Goal: Information Seeking & Learning: Learn about a topic

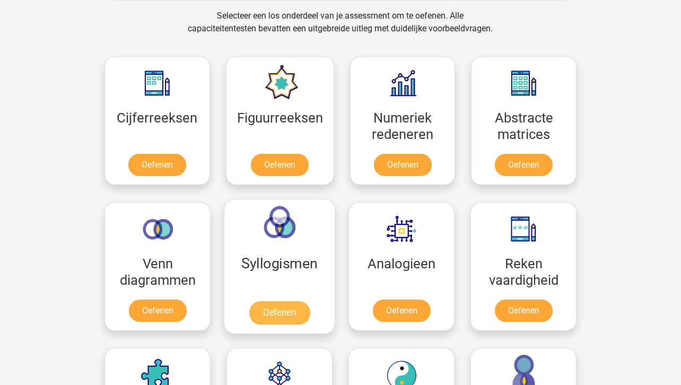
scroll to position [442, 0]
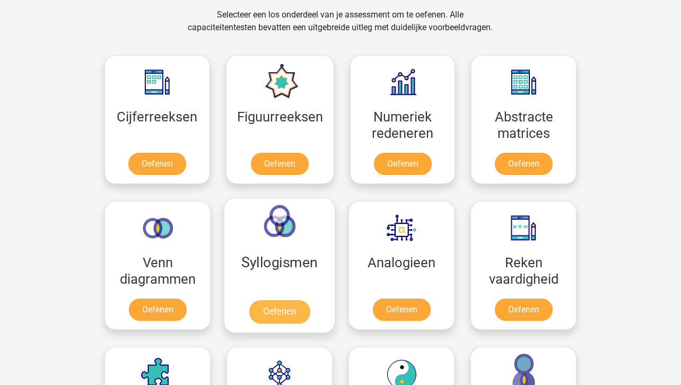
click at [281, 309] on link "Oefenen" at bounding box center [279, 311] width 60 height 23
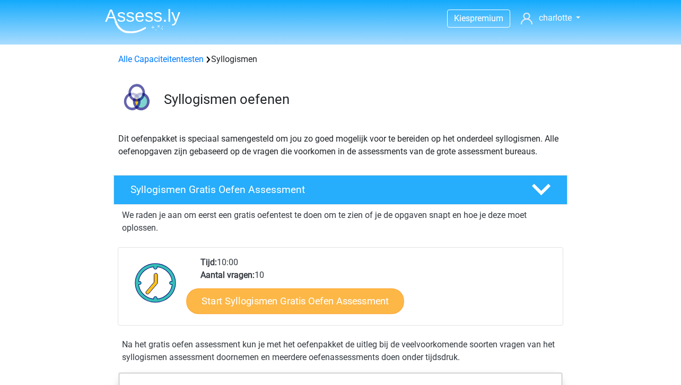
click at [295, 297] on link "Start Syllogismen Gratis Oefen Assessment" at bounding box center [296, 300] width 218 height 25
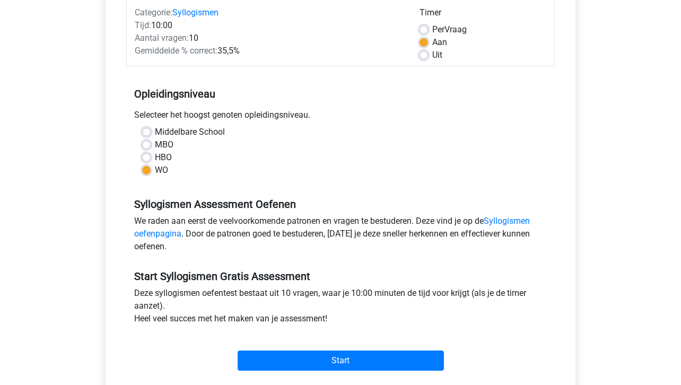
scroll to position [142, 0]
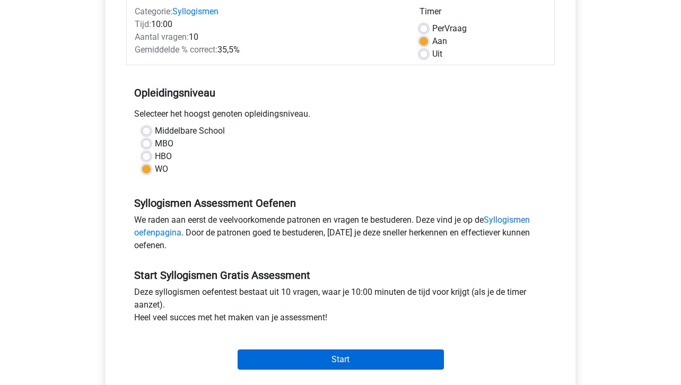
click at [336, 353] on input "Start" at bounding box center [341, 360] width 206 height 20
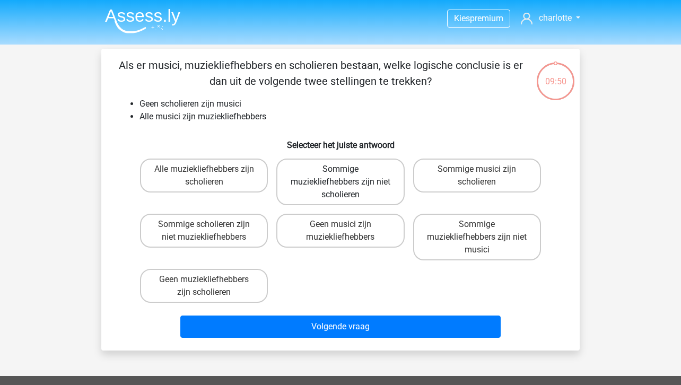
click at [316, 194] on label "Sommige muziekliefhebbers zijn niet scholieren" at bounding box center [340, 182] width 128 height 47
click at [341, 176] on input "Sommige muziekliefhebbers zijn niet scholieren" at bounding box center [344, 172] width 7 height 7
radio input "true"
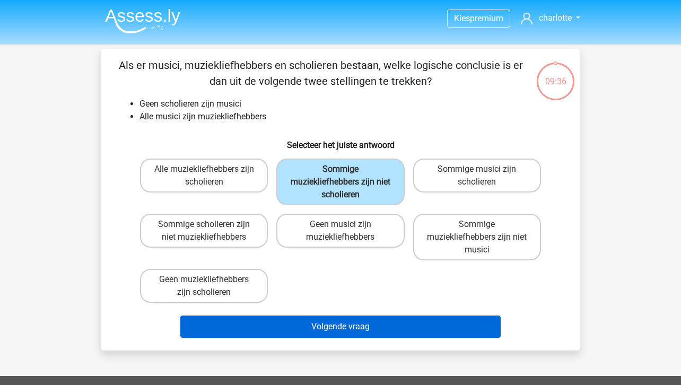
click at [347, 327] on button "Volgende vraag" at bounding box center [340, 327] width 321 height 22
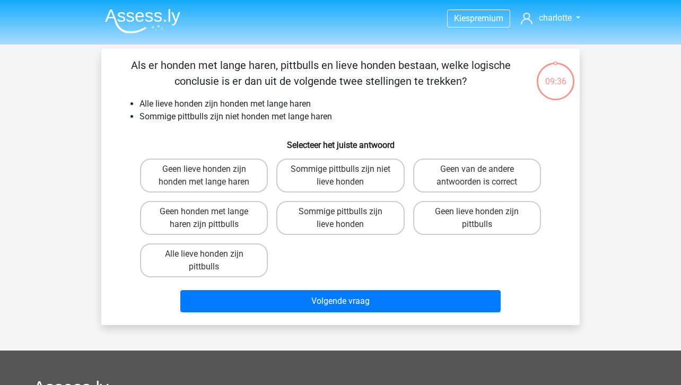
scroll to position [49, 0]
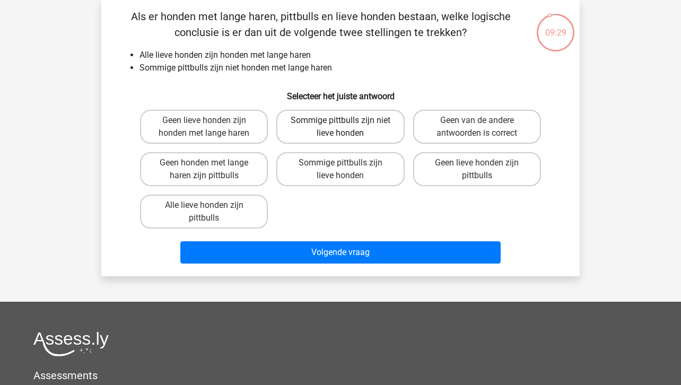
click at [350, 140] on label "Sommige pittbulls zijn niet lieve honden" at bounding box center [340, 127] width 128 height 34
click at [347, 127] on input "Sommige pittbulls zijn niet lieve honden" at bounding box center [344, 123] width 7 height 7
radio input "true"
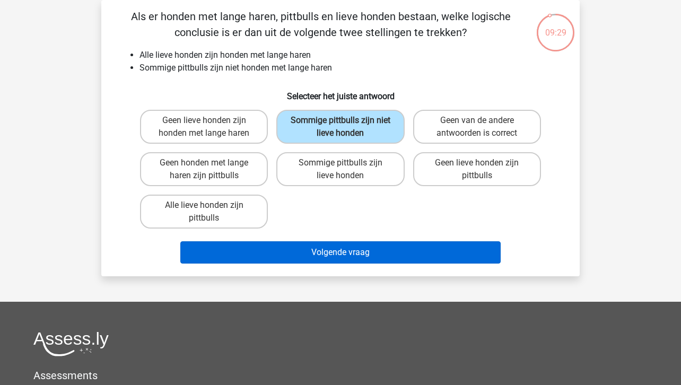
click at [371, 251] on button "Volgende vraag" at bounding box center [340, 252] width 321 height 22
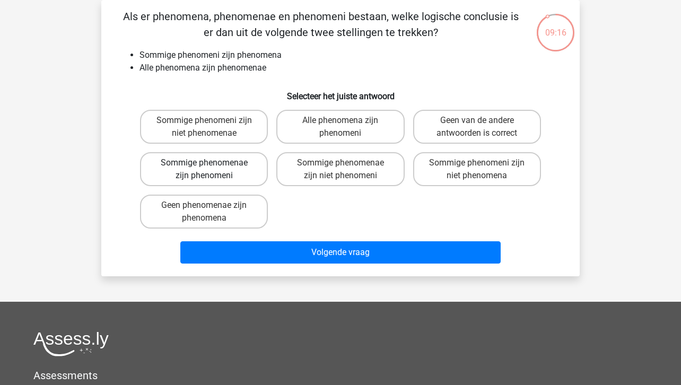
click at [235, 177] on label "Sommige phenomenae zijn phenomeni" at bounding box center [204, 169] width 128 height 34
click at [211, 170] on input "Sommige phenomenae zijn phenomeni" at bounding box center [207, 166] width 7 height 7
radio input "true"
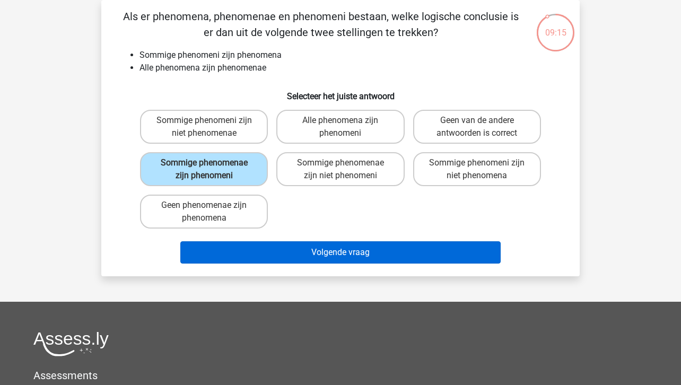
click at [334, 248] on button "Volgende vraag" at bounding box center [340, 252] width 321 height 22
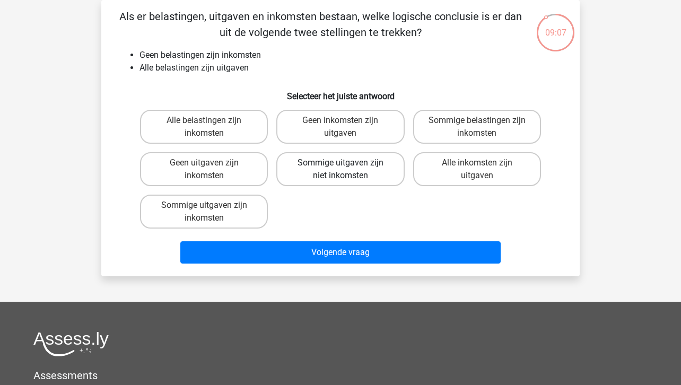
click at [375, 168] on label "Sommige uitgaven zijn niet inkomsten" at bounding box center [340, 169] width 128 height 34
click at [347, 168] on input "Sommige uitgaven zijn niet inkomsten" at bounding box center [344, 166] width 7 height 7
radio input "true"
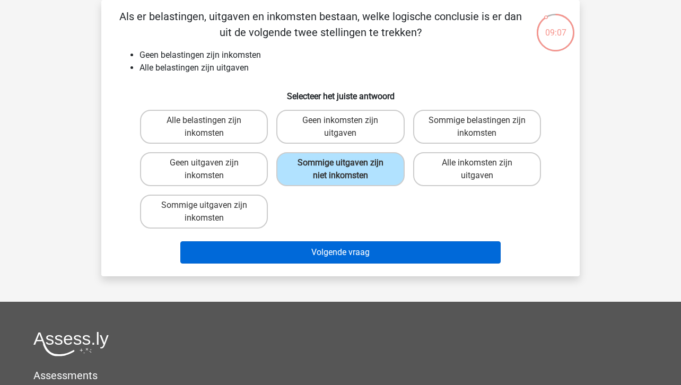
click at [379, 251] on button "Volgende vraag" at bounding box center [340, 252] width 321 height 22
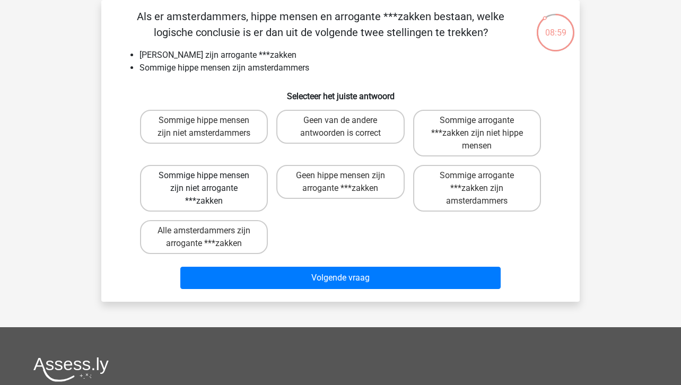
click at [246, 189] on label "Sommige hippe mensen zijn niet arrogante ***zakken" at bounding box center [204, 188] width 128 height 47
click at [211, 182] on input "Sommige hippe mensen zijn niet arrogante ***zakken" at bounding box center [207, 179] width 7 height 7
radio input "true"
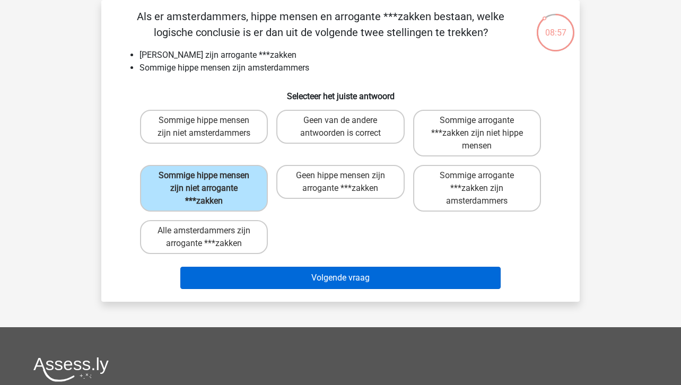
click at [340, 281] on button "Volgende vraag" at bounding box center [340, 278] width 321 height 22
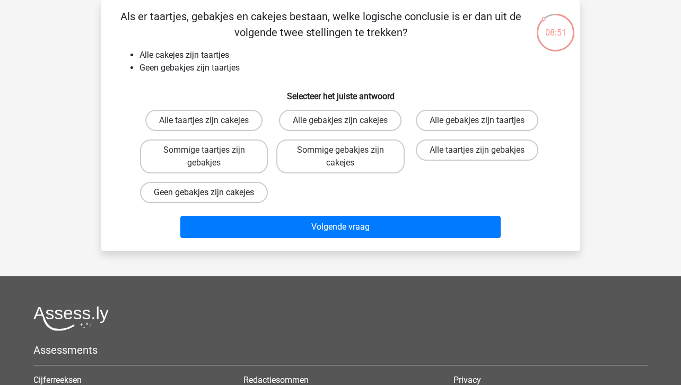
click at [252, 195] on label "Geen gebakjes zijn cakejes" at bounding box center [204, 192] width 128 height 21
click at [211, 195] on input "Geen gebakjes zijn cakejes" at bounding box center [207, 196] width 7 height 7
radio input "true"
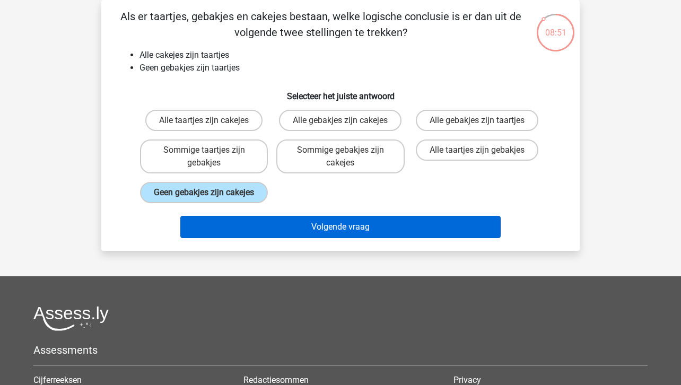
click at [312, 238] on button "Volgende vraag" at bounding box center [340, 227] width 321 height 22
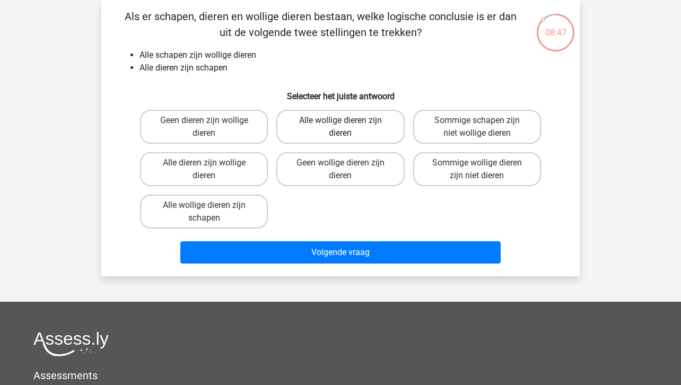
click at [342, 136] on label "Alle wollige dieren zijn dieren" at bounding box center [340, 127] width 128 height 34
click at [342, 127] on input "Alle wollige dieren zijn dieren" at bounding box center [344, 123] width 7 height 7
radio input "true"
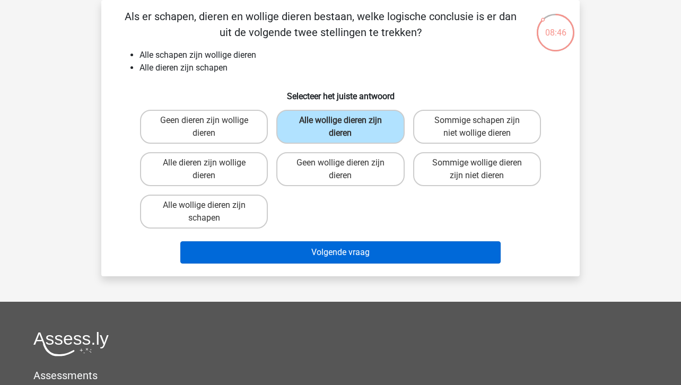
click at [360, 246] on button "Volgende vraag" at bounding box center [340, 252] width 321 height 22
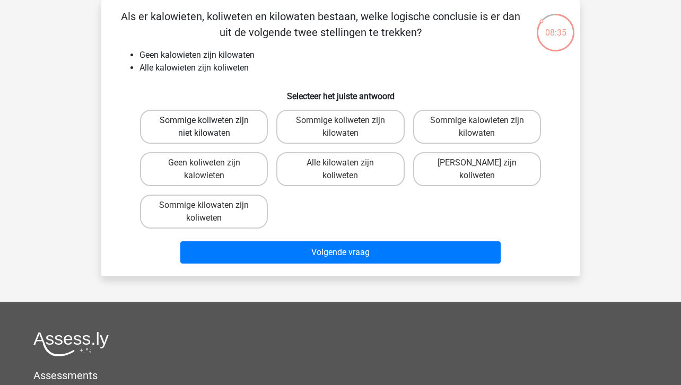
click at [241, 135] on label "Sommige koliweten zijn niet kilowaten" at bounding box center [204, 127] width 128 height 34
click at [211, 127] on input "Sommige koliweten zijn niet kilowaten" at bounding box center [207, 123] width 7 height 7
radio input "true"
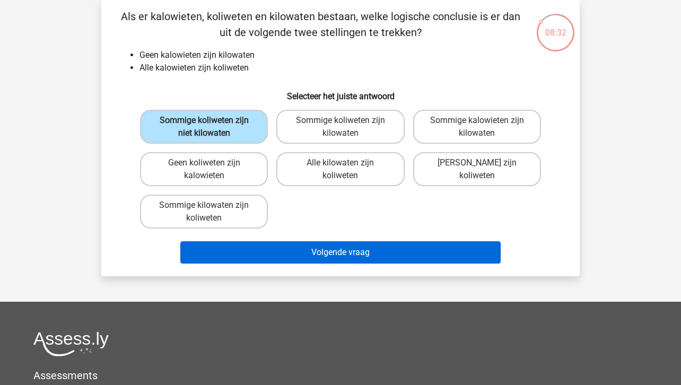
click at [333, 257] on button "Volgende vraag" at bounding box center [340, 252] width 321 height 22
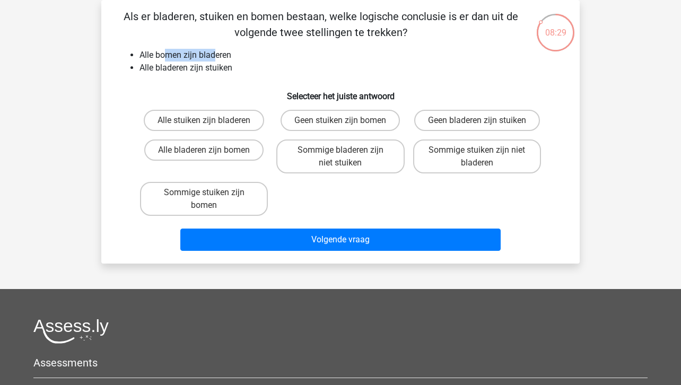
drag, startPoint x: 167, startPoint y: 55, endPoint x: 213, endPoint y: 55, distance: 46.7
click at [213, 55] on li "Alle bomen zijn bladeren" at bounding box center [351, 55] width 423 height 13
drag, startPoint x: 228, startPoint y: 68, endPoint x: 194, endPoint y: 65, distance: 34.6
click at [194, 65] on li "Alle bladeren zijn stuiken" at bounding box center [351, 68] width 423 height 13
click at [247, 206] on label "Sommige stuiken zijn bomen" at bounding box center [204, 199] width 128 height 34
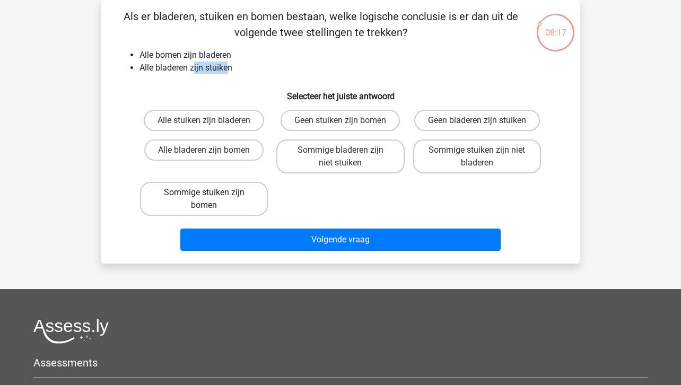
click at [211, 199] on input "Sommige stuiken zijn bomen" at bounding box center [207, 196] width 7 height 7
radio input "true"
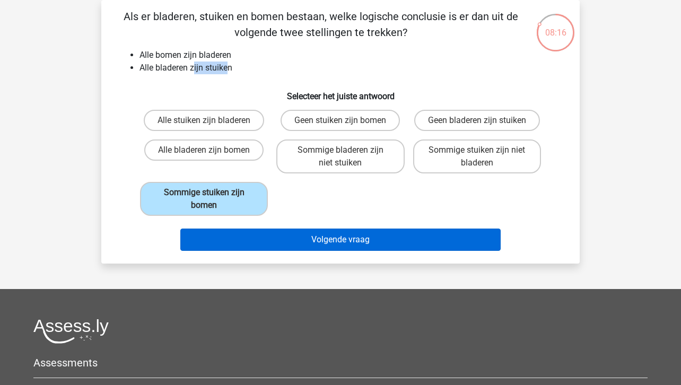
click at [335, 240] on button "Volgende vraag" at bounding box center [340, 240] width 321 height 22
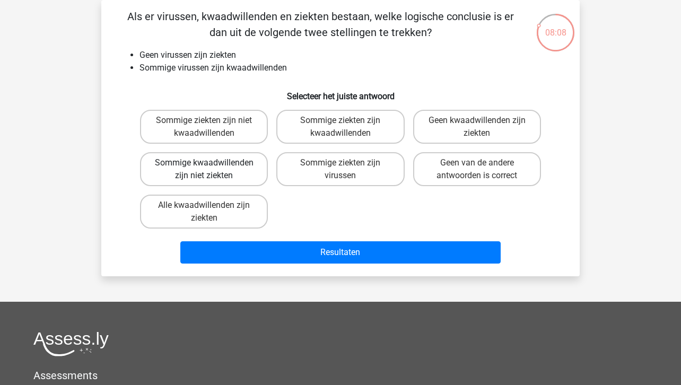
click at [243, 177] on label "Sommige kwaadwillenden zijn niet ziekten" at bounding box center [204, 169] width 128 height 34
click at [211, 170] on input "Sommige kwaadwillenden zijn niet ziekten" at bounding box center [207, 166] width 7 height 7
radio input "true"
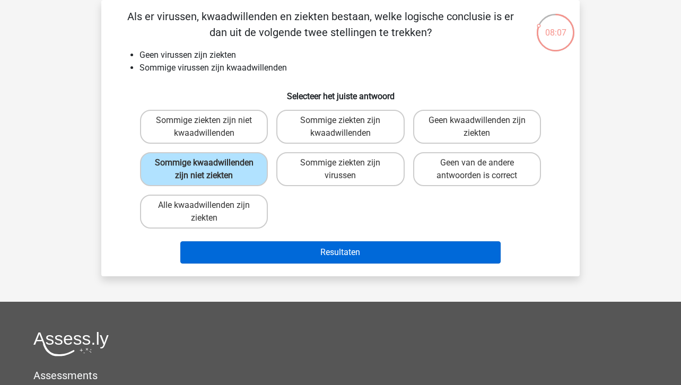
click at [336, 259] on button "Resultaten" at bounding box center [340, 252] width 321 height 22
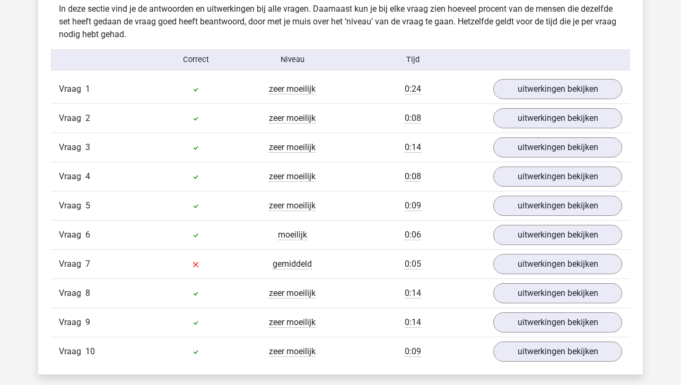
scroll to position [841, 0]
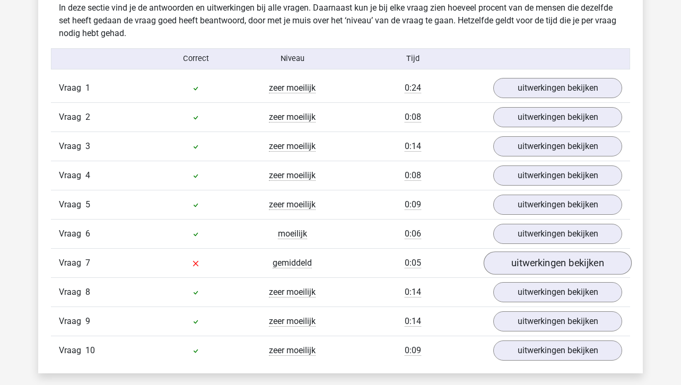
click at [535, 261] on link "uitwerkingen bekijken" at bounding box center [558, 262] width 148 height 23
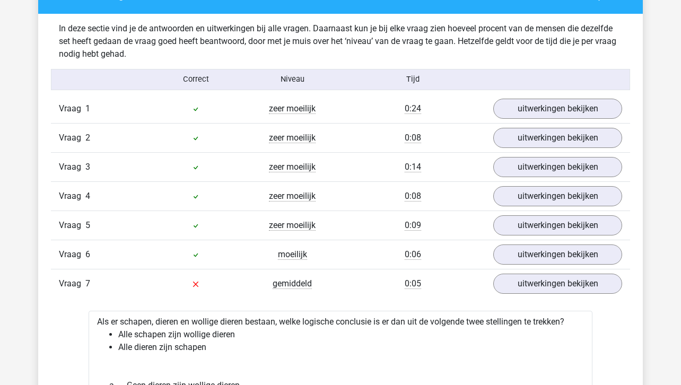
scroll to position [803, 0]
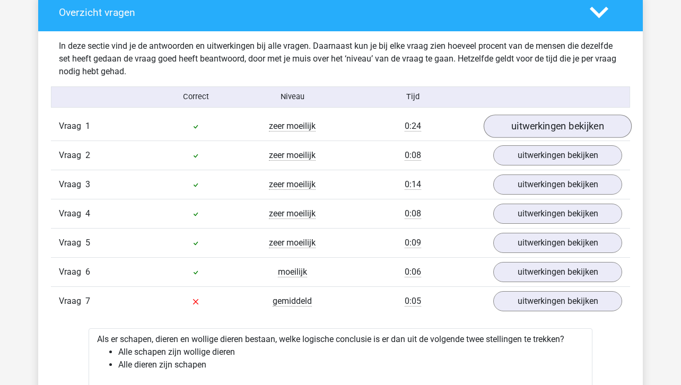
click at [529, 126] on link "uitwerkingen bekijken" at bounding box center [558, 126] width 148 height 23
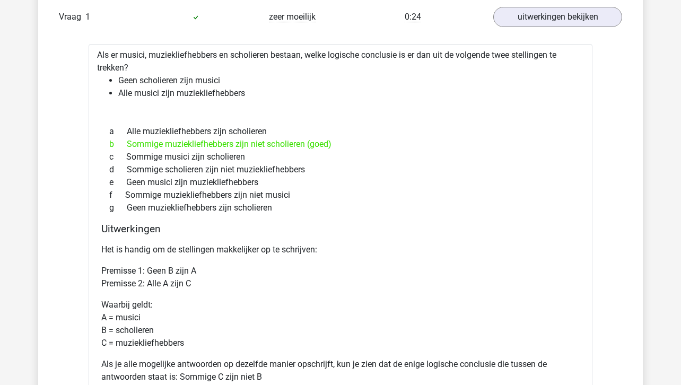
scroll to position [914, 0]
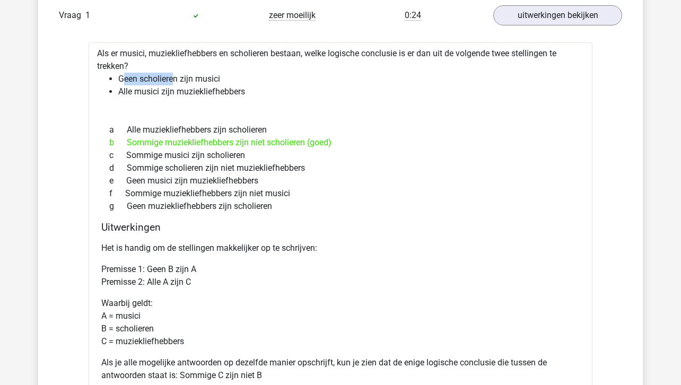
drag, startPoint x: 123, startPoint y: 80, endPoint x: 174, endPoint y: 77, distance: 51.0
click at [174, 77] on li "Geen scholieren zijn musici" at bounding box center [351, 79] width 466 height 13
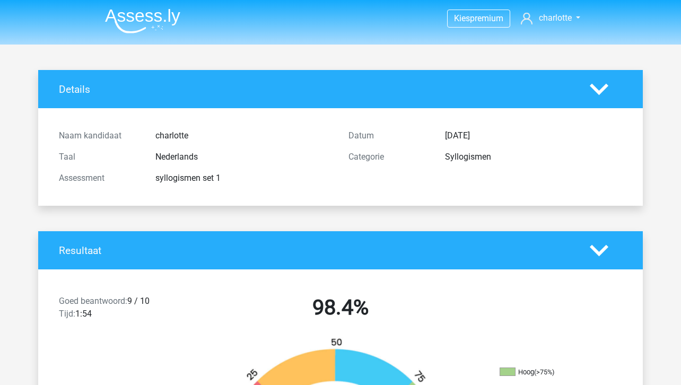
scroll to position [0, 0]
click at [146, 21] on img at bounding box center [142, 20] width 75 height 25
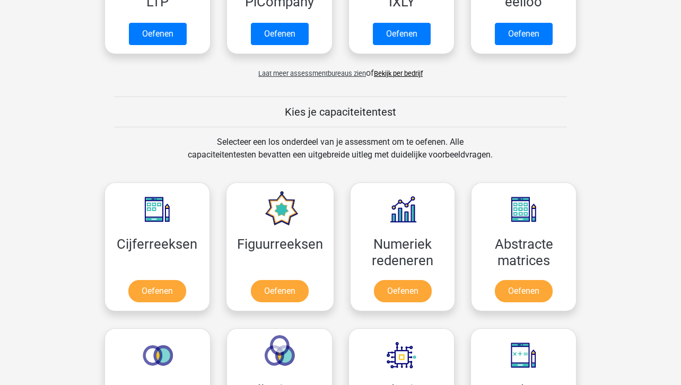
scroll to position [390, 0]
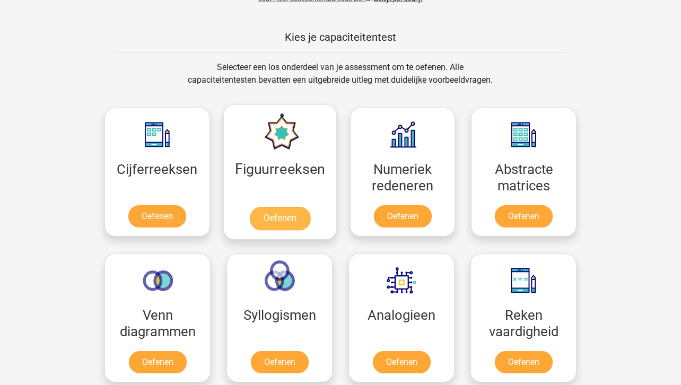
click at [290, 222] on link "Oefenen" at bounding box center [279, 218] width 60 height 23
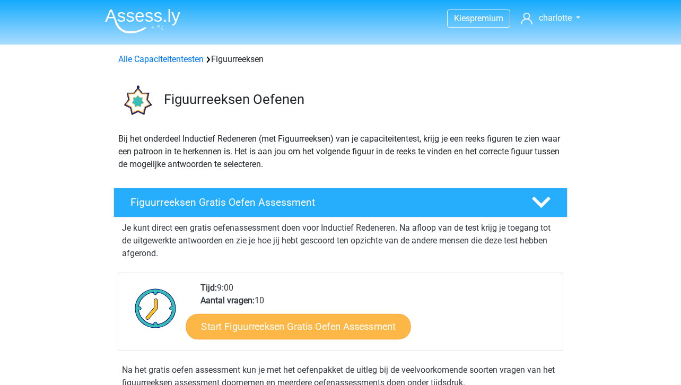
click at [328, 328] on link "Start Figuurreeksen Gratis Oefen Assessment" at bounding box center [298, 326] width 225 height 25
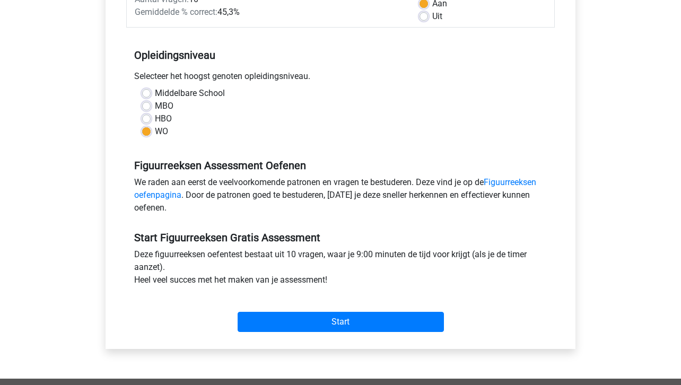
scroll to position [293, 0]
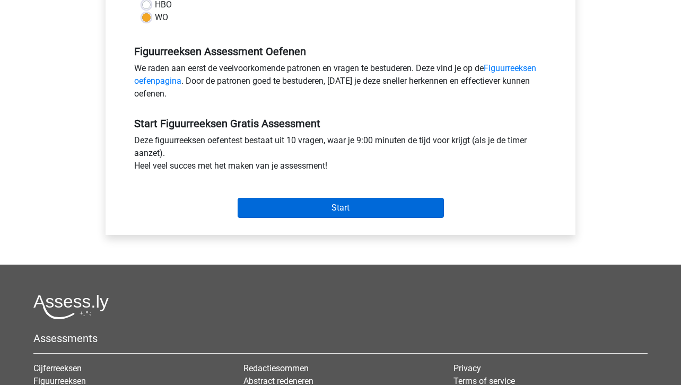
click at [366, 207] on input "Start" at bounding box center [341, 208] width 206 height 20
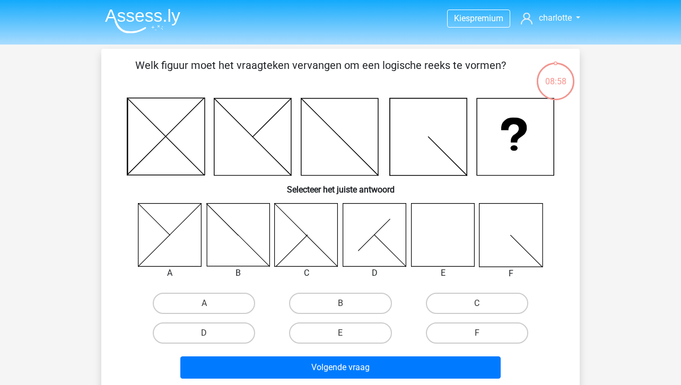
click at [343, 334] on input "E" at bounding box center [344, 336] width 7 height 7
radio input "true"
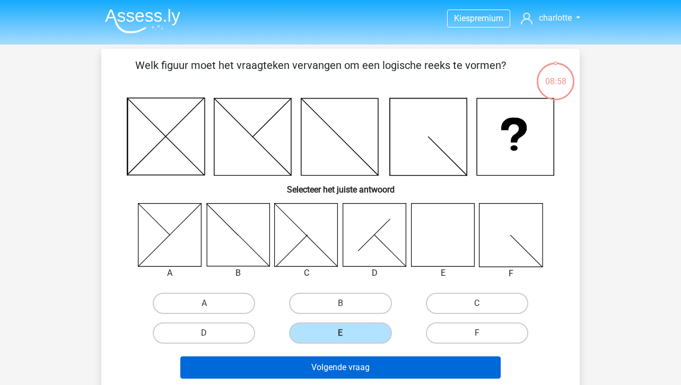
click at [366, 364] on button "Volgende vraag" at bounding box center [340, 367] width 321 height 22
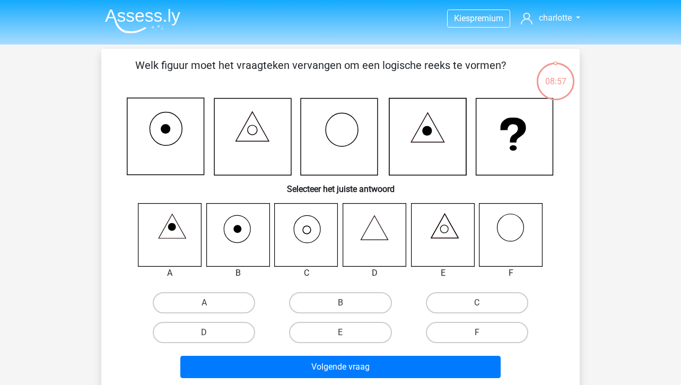
scroll to position [49, 0]
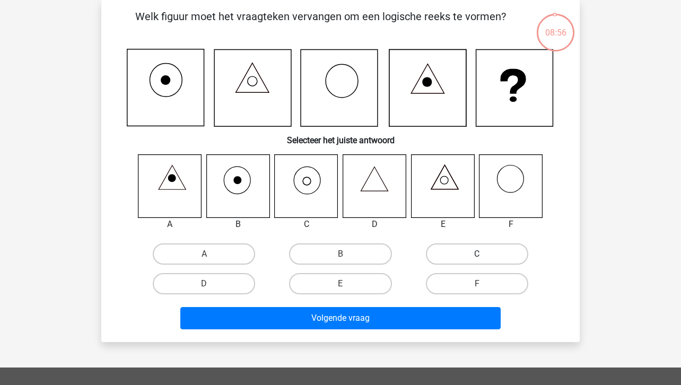
click at [456, 260] on label "C" at bounding box center [477, 253] width 102 height 21
click at [477, 260] on input "C" at bounding box center [480, 257] width 7 height 7
radio input "true"
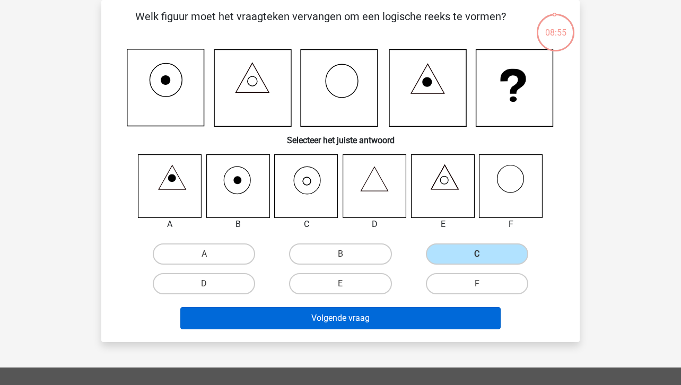
click at [386, 310] on button "Volgende vraag" at bounding box center [340, 318] width 321 height 22
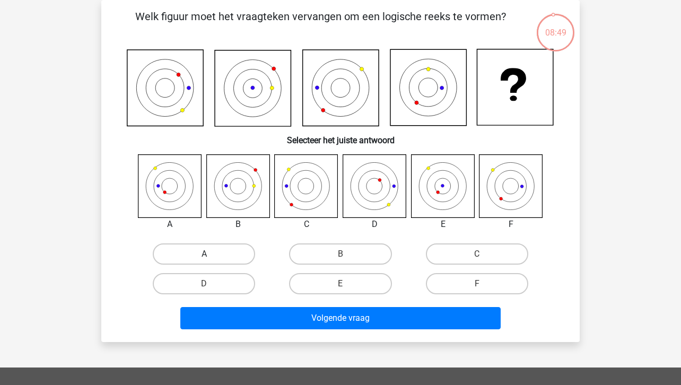
click at [228, 248] on label "A" at bounding box center [204, 253] width 102 height 21
click at [211, 254] on input "A" at bounding box center [207, 257] width 7 height 7
radio input "true"
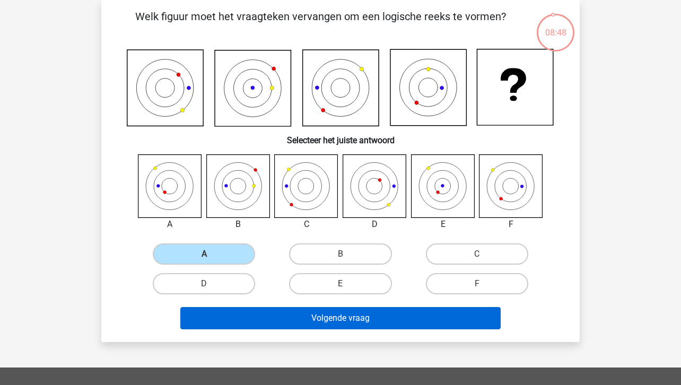
click at [330, 322] on button "Volgende vraag" at bounding box center [340, 318] width 321 height 22
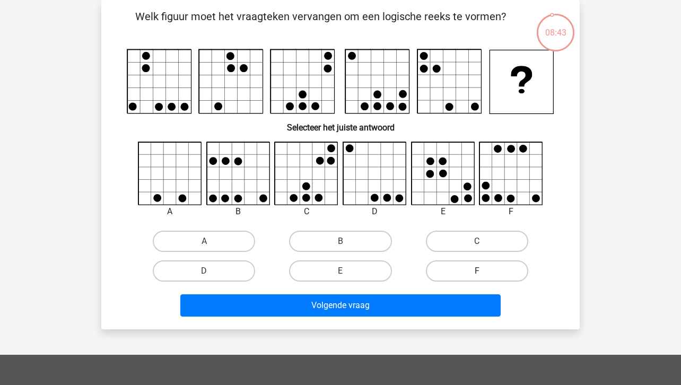
click at [451, 268] on label "F" at bounding box center [477, 270] width 102 height 21
click at [477, 271] on input "F" at bounding box center [480, 274] width 7 height 7
radio input "true"
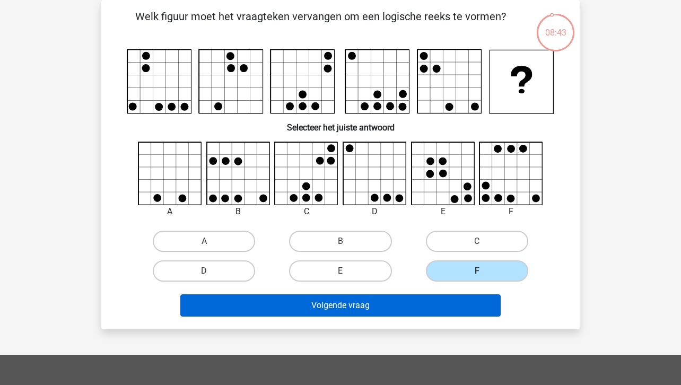
click at [442, 301] on button "Volgende vraag" at bounding box center [340, 305] width 321 height 22
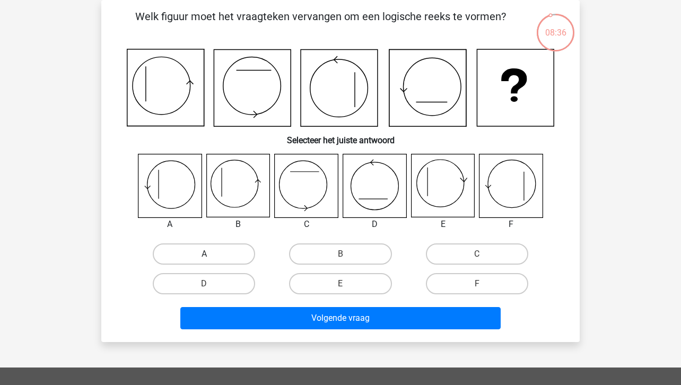
click at [197, 256] on label "A" at bounding box center [204, 253] width 102 height 21
click at [204, 256] on input "A" at bounding box center [207, 257] width 7 height 7
radio input "true"
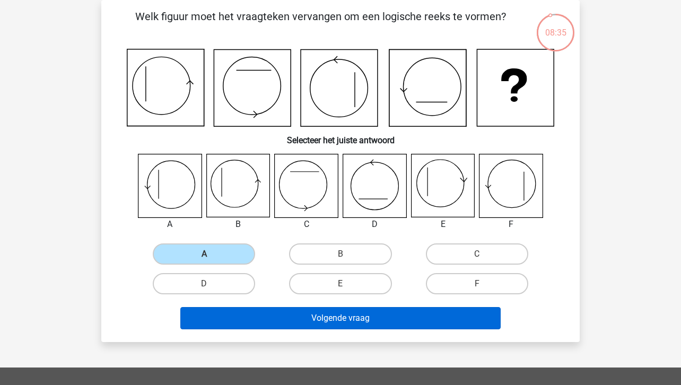
click at [347, 315] on button "Volgende vraag" at bounding box center [340, 318] width 321 height 22
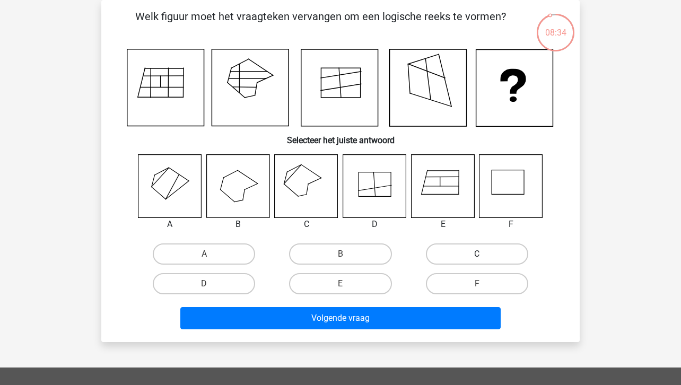
click at [445, 258] on label "C" at bounding box center [477, 253] width 102 height 21
click at [477, 258] on input "C" at bounding box center [480, 257] width 7 height 7
radio input "true"
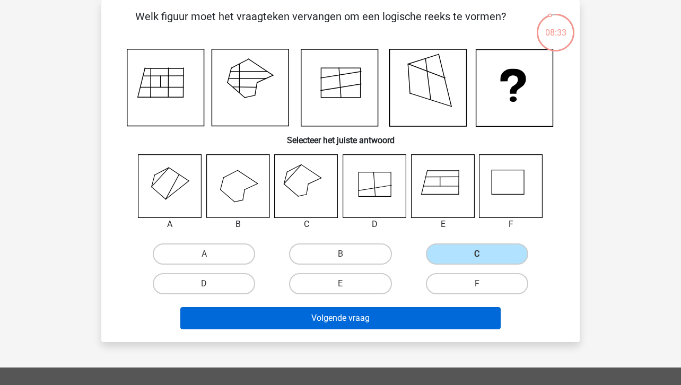
click at [396, 325] on button "Volgende vraag" at bounding box center [340, 318] width 321 height 22
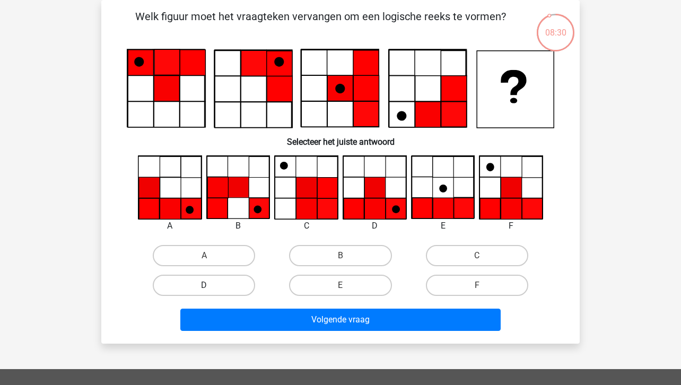
click at [224, 281] on label "D" at bounding box center [204, 285] width 102 height 21
click at [211, 285] on input "D" at bounding box center [207, 288] width 7 height 7
radio input "true"
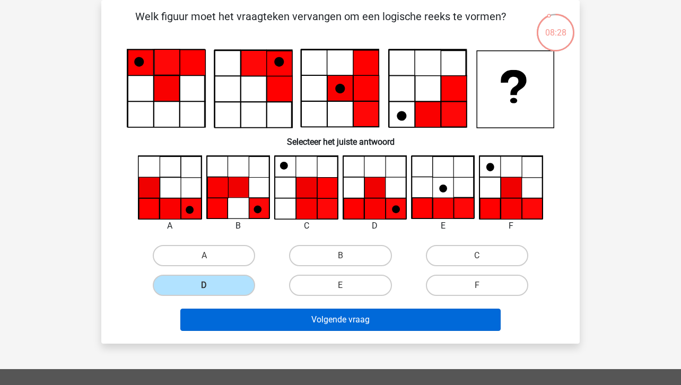
click at [362, 320] on button "Volgende vraag" at bounding box center [340, 320] width 321 height 22
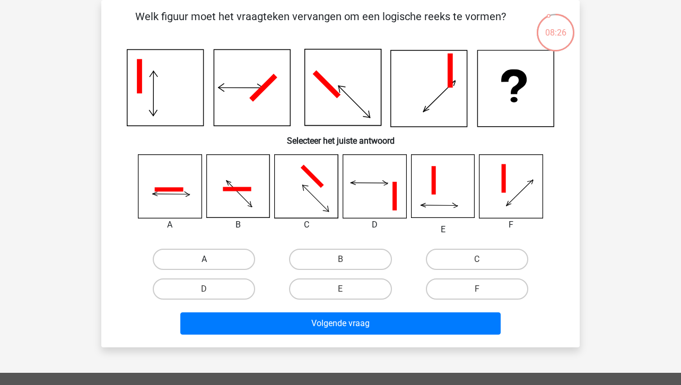
click at [215, 259] on label "A" at bounding box center [204, 259] width 102 height 21
click at [211, 259] on input "A" at bounding box center [207, 262] width 7 height 7
radio input "true"
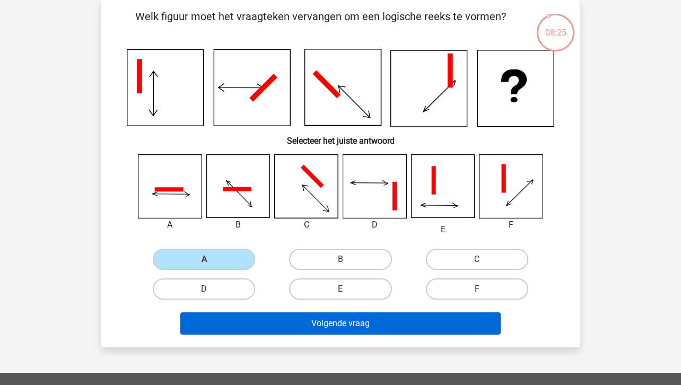
click at [295, 315] on button "Volgende vraag" at bounding box center [340, 323] width 321 height 22
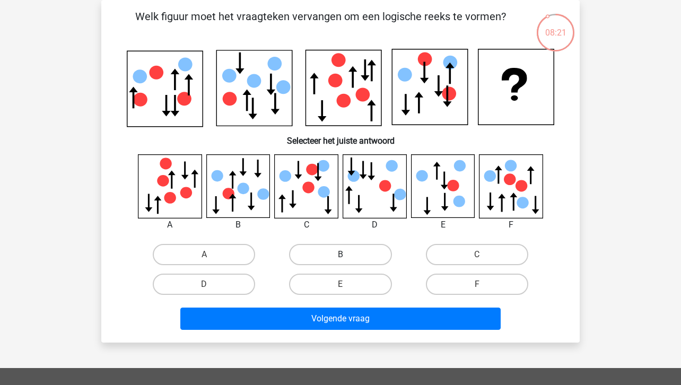
click at [366, 253] on label "B" at bounding box center [340, 254] width 102 height 21
click at [347, 255] on input "B" at bounding box center [344, 258] width 7 height 7
radio input "true"
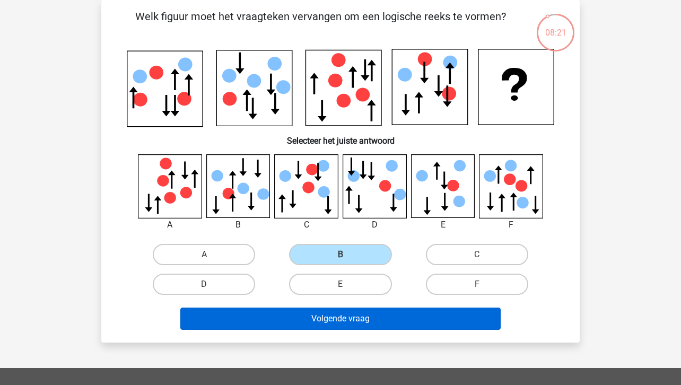
click at [370, 323] on button "Volgende vraag" at bounding box center [340, 319] width 321 height 22
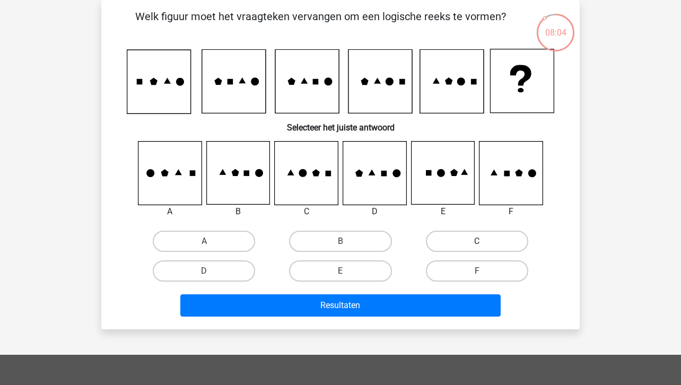
click at [458, 245] on label "C" at bounding box center [477, 241] width 102 height 21
click at [477, 245] on input "C" at bounding box center [480, 244] width 7 height 7
radio input "true"
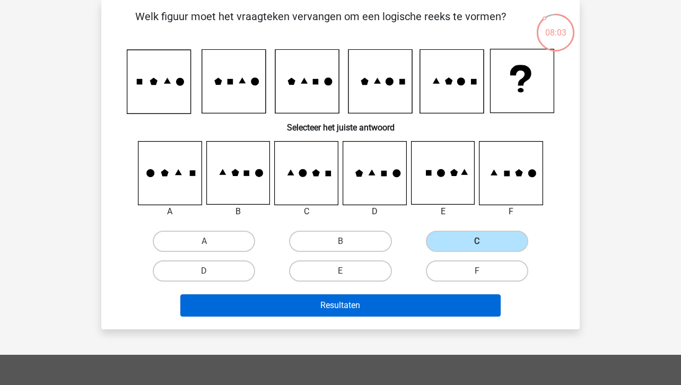
click at [398, 296] on button "Resultaten" at bounding box center [340, 305] width 321 height 22
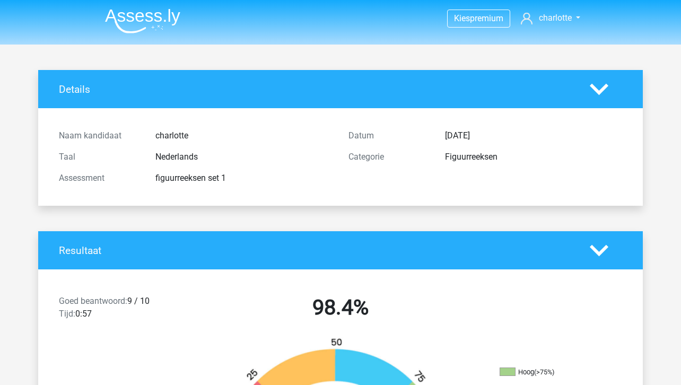
click at [150, 33] on img at bounding box center [142, 20] width 75 height 25
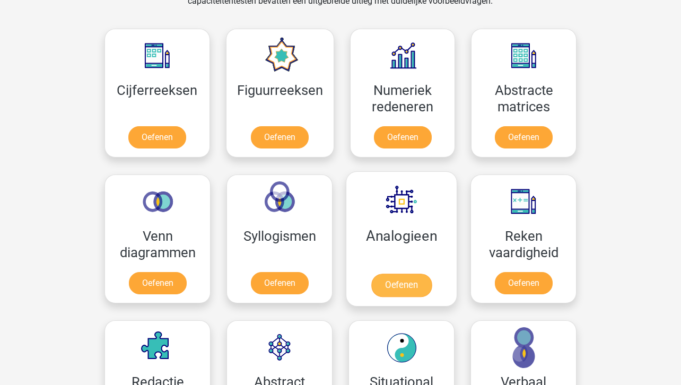
scroll to position [506, 0]
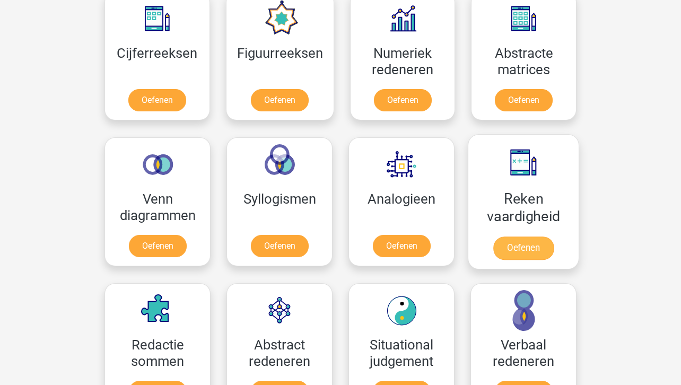
click at [515, 249] on link "Oefenen" at bounding box center [523, 248] width 60 height 23
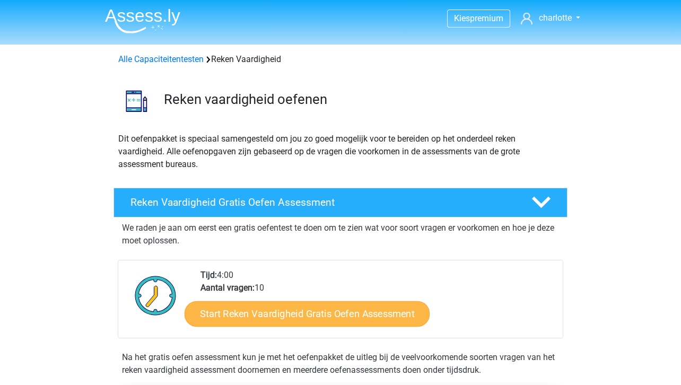
click at [318, 303] on link "Start Reken Vaardigheid Gratis Oefen Assessment" at bounding box center [307, 313] width 245 height 25
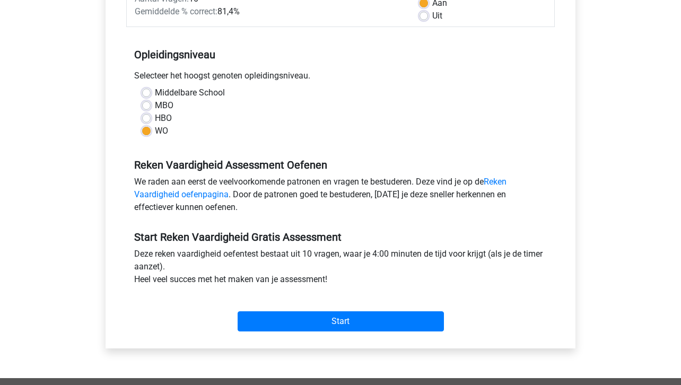
scroll to position [181, 0]
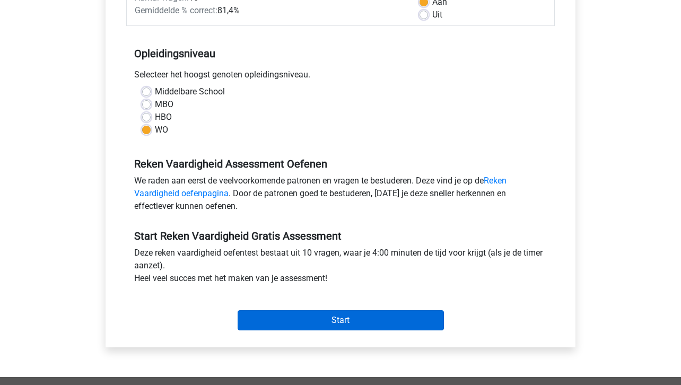
click at [281, 318] on input "Start" at bounding box center [341, 320] width 206 height 20
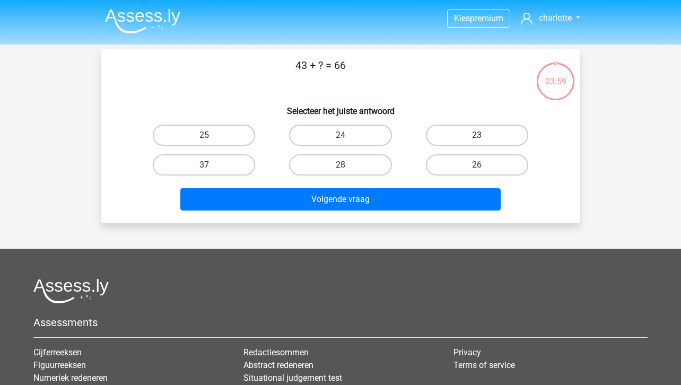
click at [469, 140] on label "23" at bounding box center [477, 135] width 102 height 21
click at [477, 140] on input "23" at bounding box center [480, 138] width 7 height 7
radio input "true"
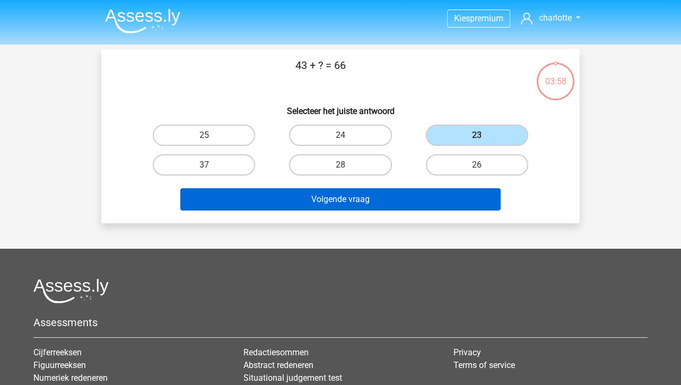
click at [394, 193] on button "Volgende vraag" at bounding box center [340, 199] width 321 height 22
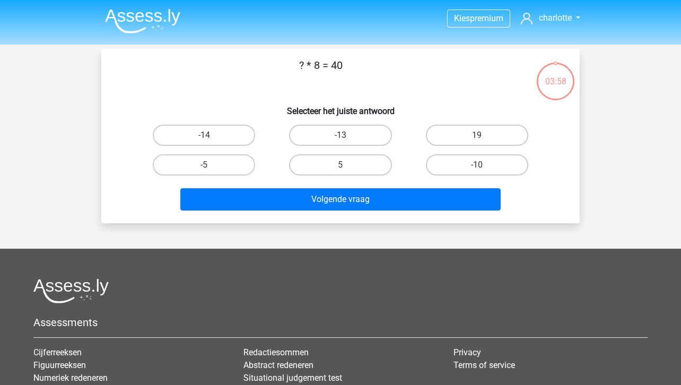
scroll to position [49, 0]
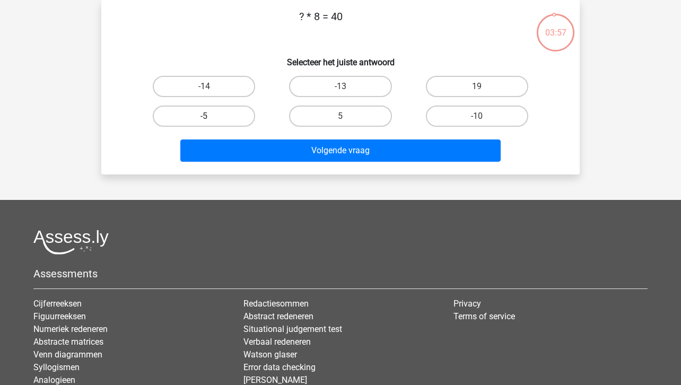
click at [223, 123] on label "-5" at bounding box center [204, 116] width 102 height 21
click at [211, 123] on input "-5" at bounding box center [207, 119] width 7 height 7
radio input "true"
click at [372, 112] on label "5" at bounding box center [340, 116] width 102 height 21
click at [347, 116] on input "5" at bounding box center [344, 119] width 7 height 7
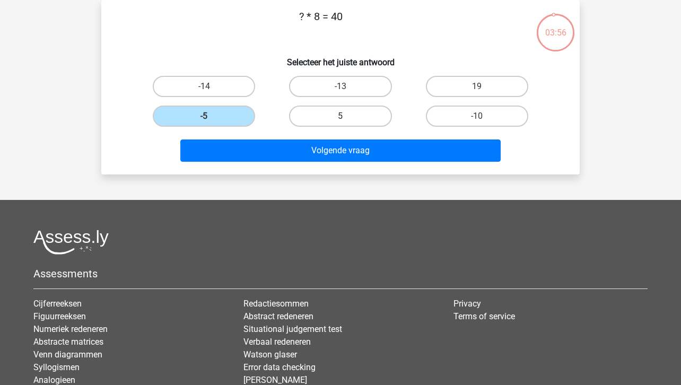
radio input "true"
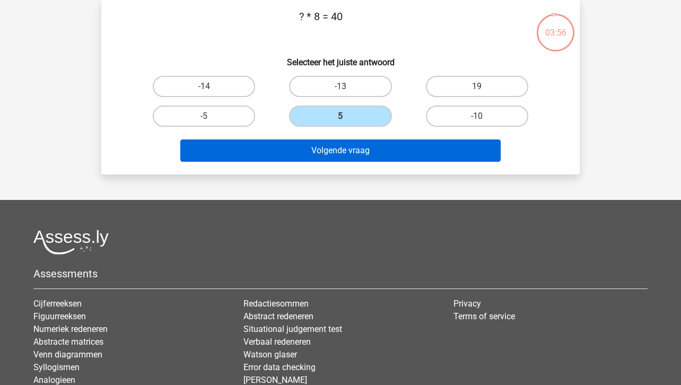
click at [372, 152] on button "Volgende vraag" at bounding box center [340, 151] width 321 height 22
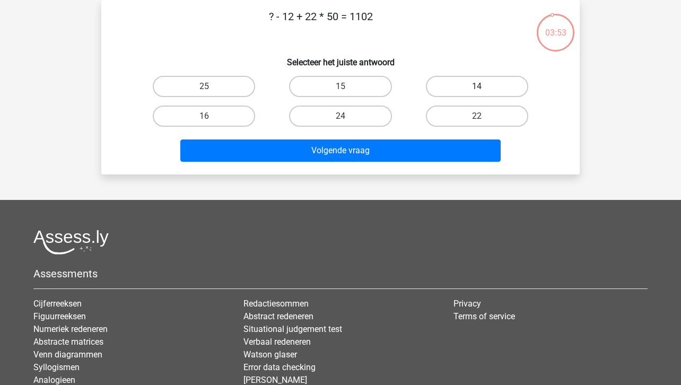
click at [445, 83] on label "14" at bounding box center [477, 86] width 102 height 21
click at [477, 86] on input "14" at bounding box center [480, 89] width 7 height 7
radio input "true"
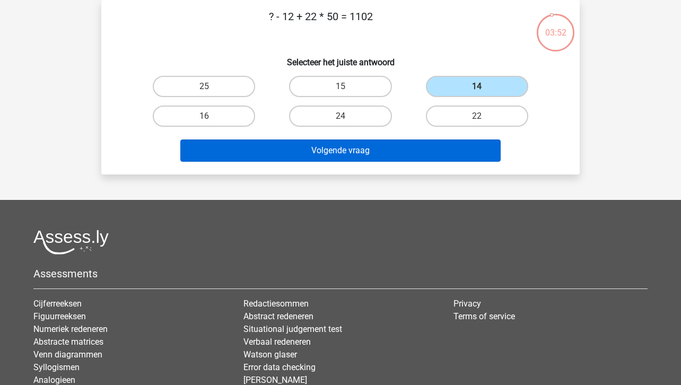
click at [387, 149] on button "Volgende vraag" at bounding box center [340, 151] width 321 height 22
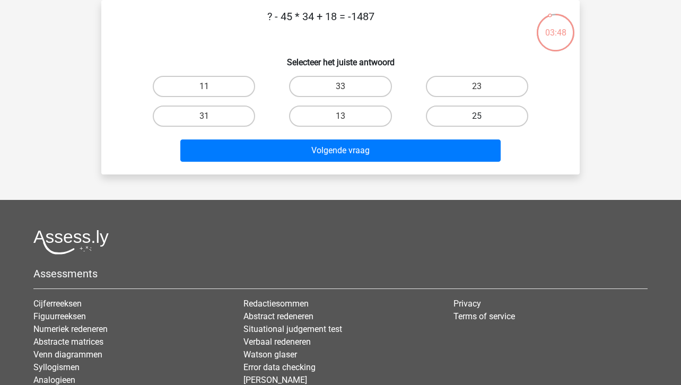
click at [469, 112] on label "25" at bounding box center [477, 116] width 102 height 21
click at [477, 116] on input "25" at bounding box center [480, 119] width 7 height 7
radio input "true"
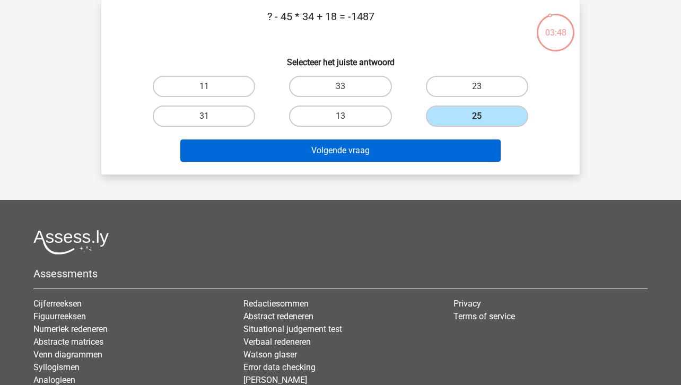
click at [423, 140] on button "Volgende vraag" at bounding box center [340, 151] width 321 height 22
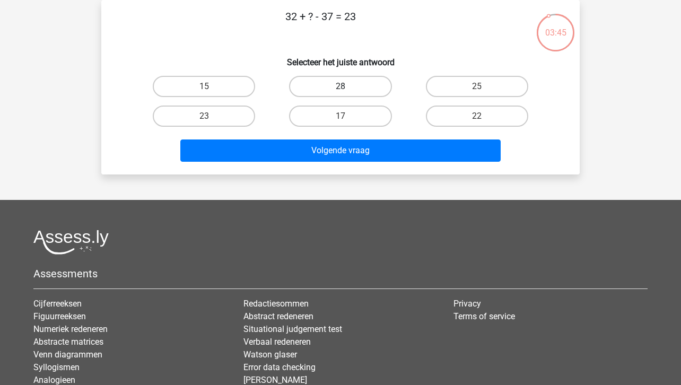
click at [351, 83] on label "28" at bounding box center [340, 86] width 102 height 21
click at [347, 86] on input "28" at bounding box center [344, 89] width 7 height 7
radio input "true"
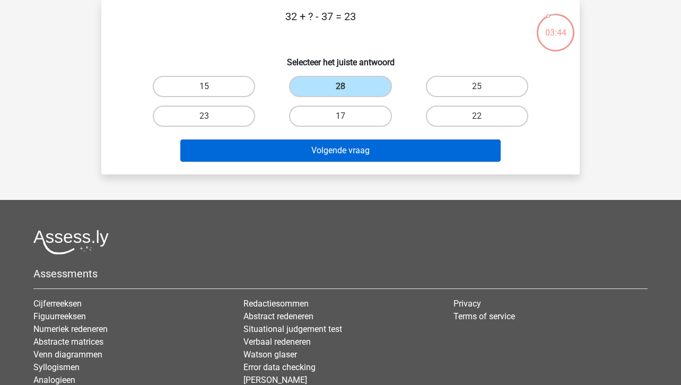
click at [382, 141] on button "Volgende vraag" at bounding box center [340, 151] width 321 height 22
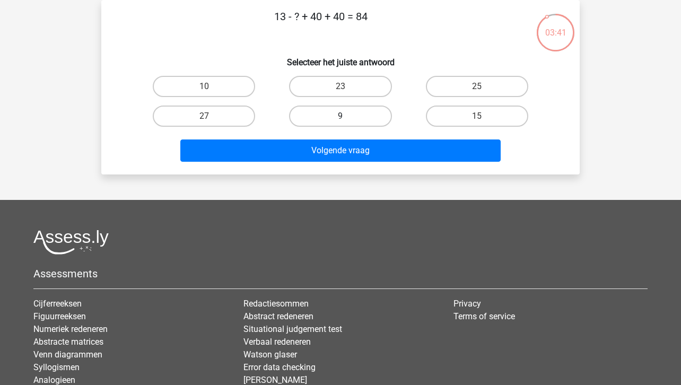
click at [369, 116] on label "9" at bounding box center [340, 116] width 102 height 21
click at [347, 116] on input "9" at bounding box center [344, 119] width 7 height 7
radio input "true"
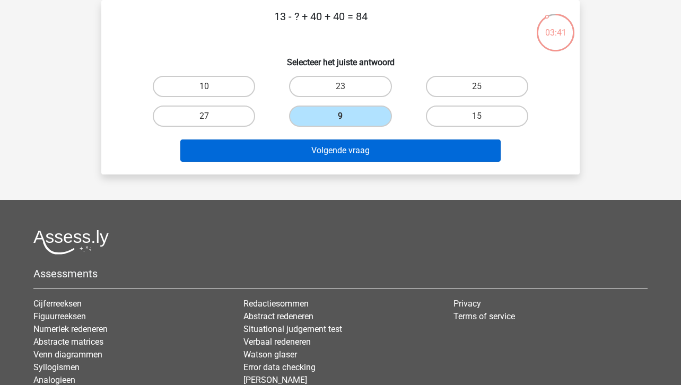
click at [380, 142] on button "Volgende vraag" at bounding box center [340, 151] width 321 height 22
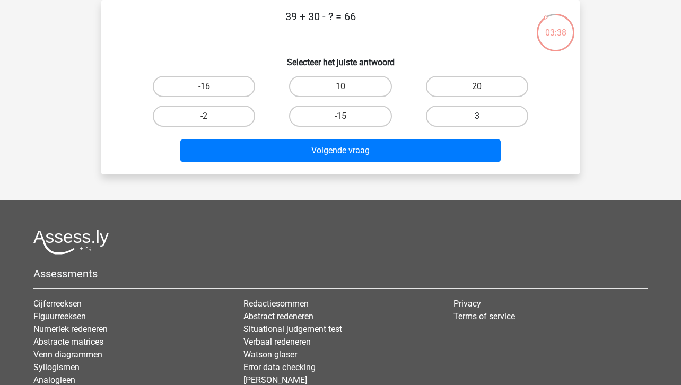
click at [453, 117] on label "3" at bounding box center [477, 116] width 102 height 21
click at [477, 117] on input "3" at bounding box center [480, 119] width 7 height 7
radio input "true"
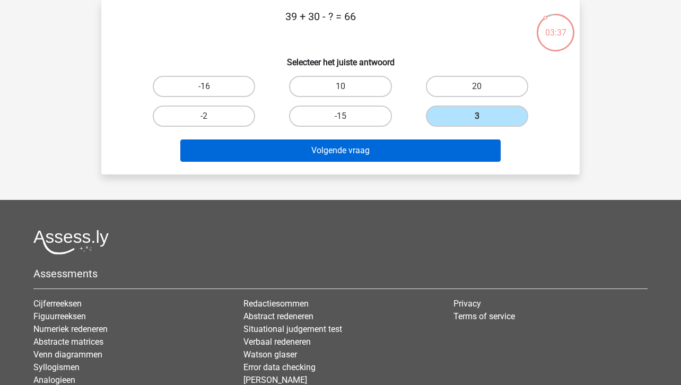
click at [442, 146] on button "Volgende vraag" at bounding box center [340, 151] width 321 height 22
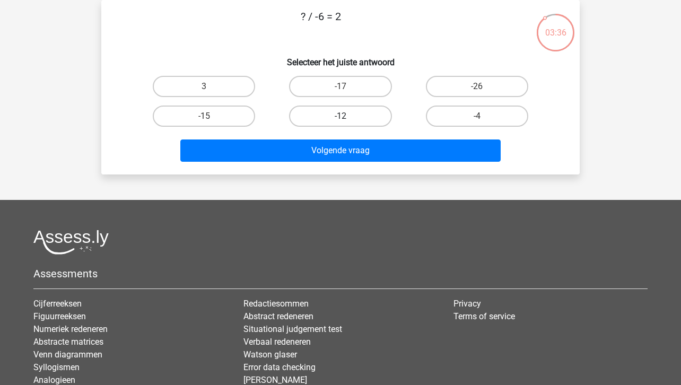
click at [360, 116] on label "-12" at bounding box center [340, 116] width 102 height 21
click at [347, 116] on input "-12" at bounding box center [344, 119] width 7 height 7
radio input "true"
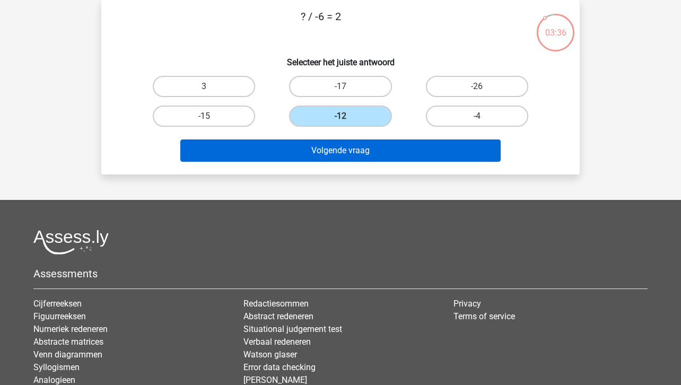
click at [360, 150] on button "Volgende vraag" at bounding box center [340, 151] width 321 height 22
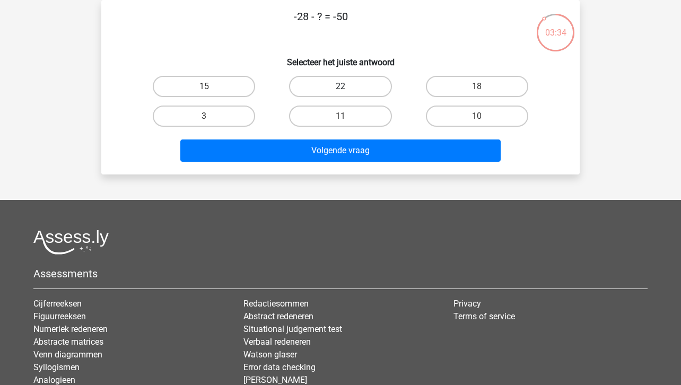
click at [356, 83] on label "22" at bounding box center [340, 86] width 102 height 21
click at [347, 86] on input "22" at bounding box center [344, 89] width 7 height 7
radio input "true"
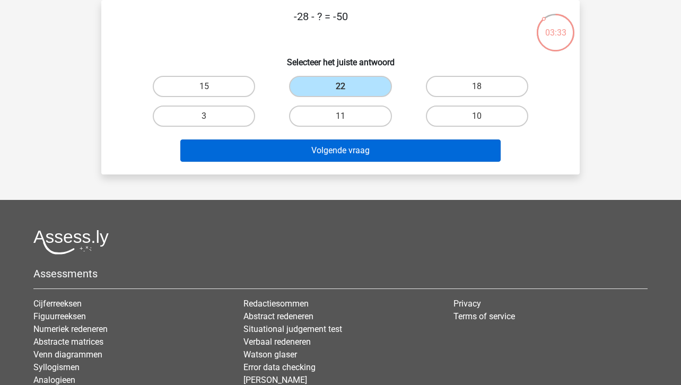
click at [358, 149] on button "Volgende vraag" at bounding box center [340, 151] width 321 height 22
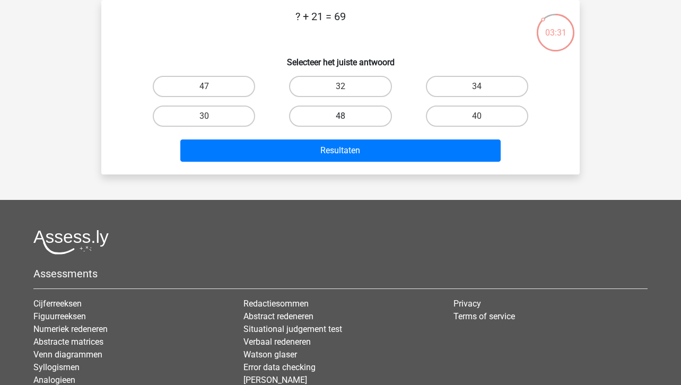
click at [354, 117] on label "48" at bounding box center [340, 116] width 102 height 21
click at [347, 117] on input "48" at bounding box center [344, 119] width 7 height 7
radio input "true"
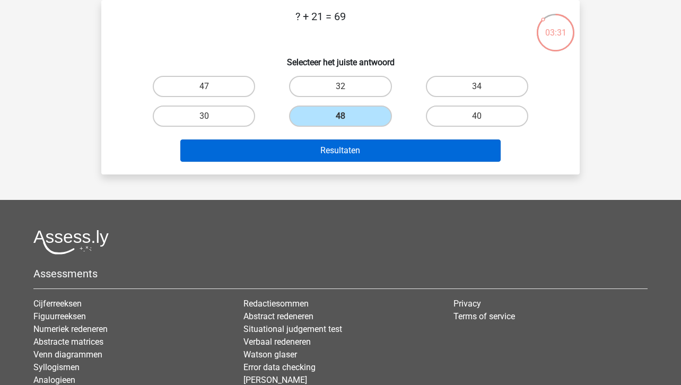
click at [355, 146] on button "Resultaten" at bounding box center [340, 151] width 321 height 22
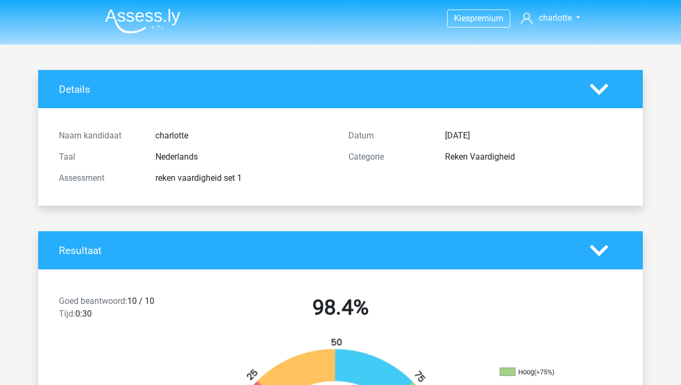
click at [153, 25] on img at bounding box center [142, 20] width 75 height 25
